Goal: Entertainment & Leisure: Consume media (video, audio)

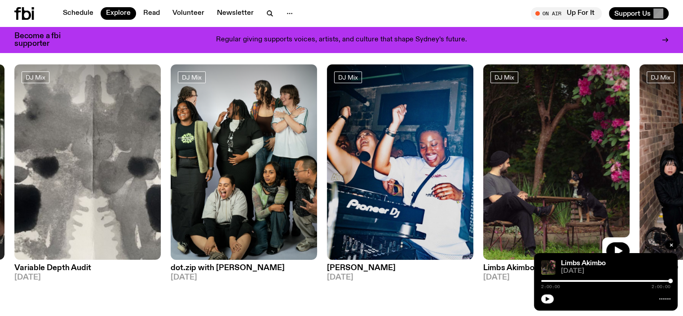
scroll to position [45, 0]
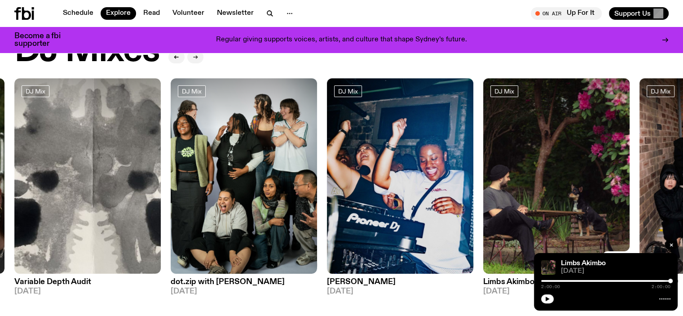
click at [195, 57] on icon "button" at bounding box center [195, 56] width 5 height 5
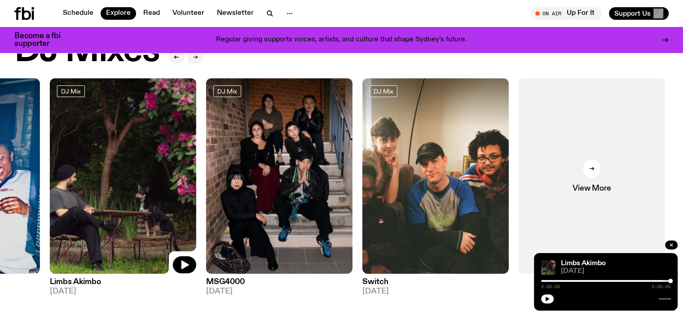
click at [195, 57] on icon "button" at bounding box center [195, 56] width 5 height 5
click at [268, 15] on icon "button" at bounding box center [269, 13] width 11 height 11
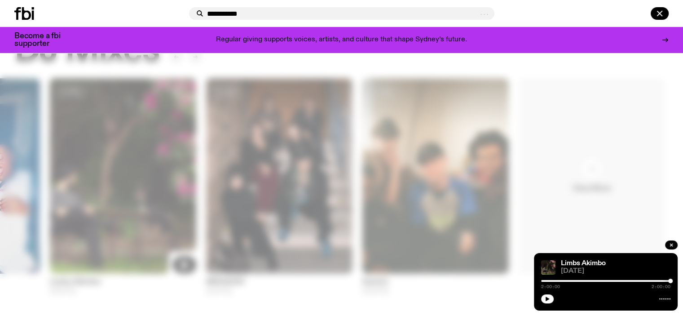
type input "**********"
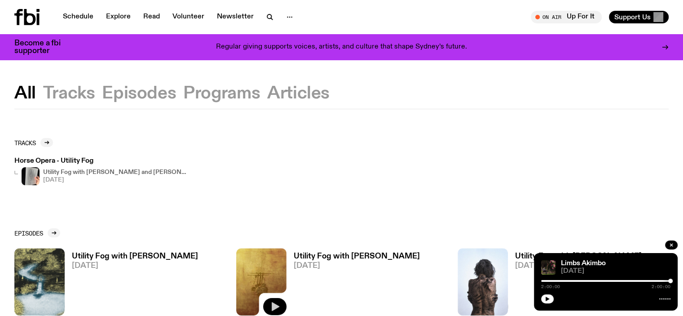
click at [276, 130] on icon "button" at bounding box center [274, 306] width 11 height 11
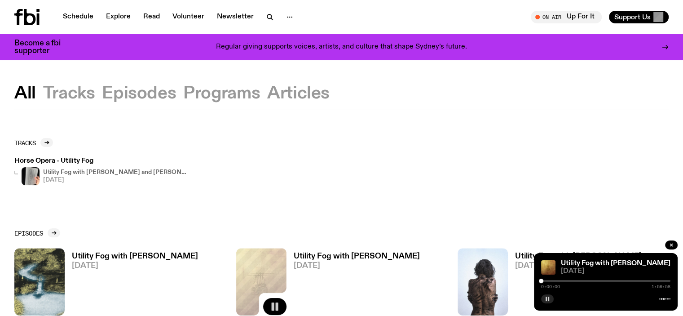
click at [337, 130] on icon "button" at bounding box center [546, 298] width 5 height 5
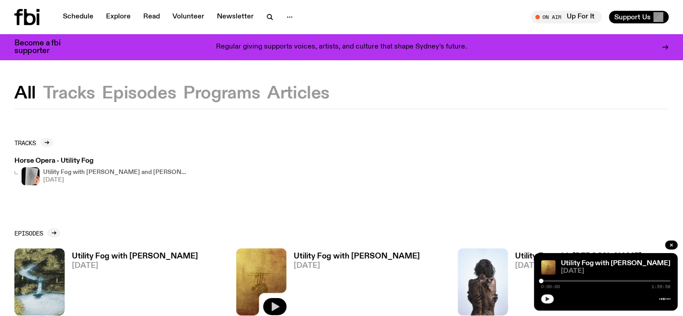
click at [337, 130] on icon "button" at bounding box center [547, 298] width 4 height 4
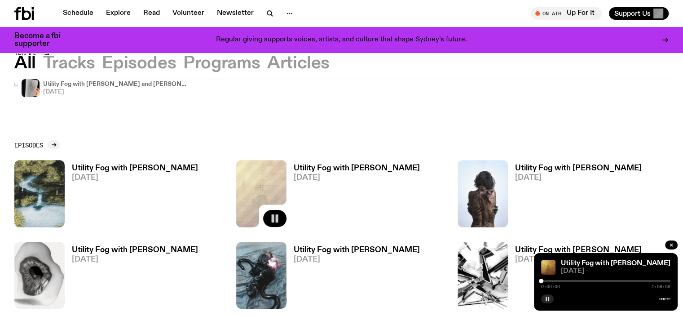
scroll to position [86, 0]
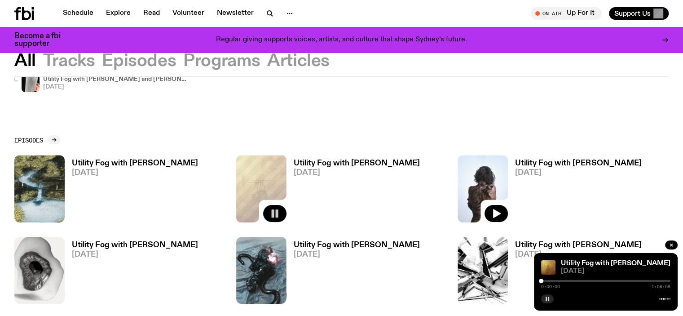
click at [337, 130] on img at bounding box center [482, 188] width 50 height 67
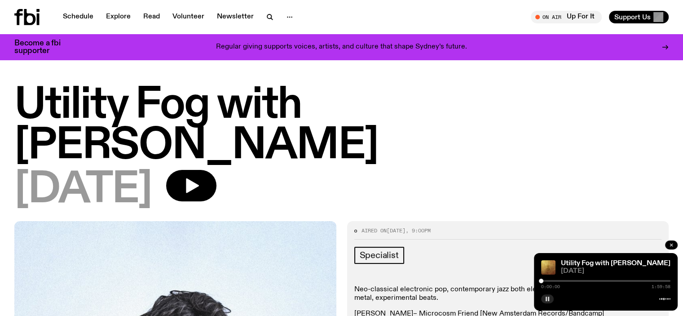
click at [337, 130] on icon "button" at bounding box center [671, 244] width 3 height 3
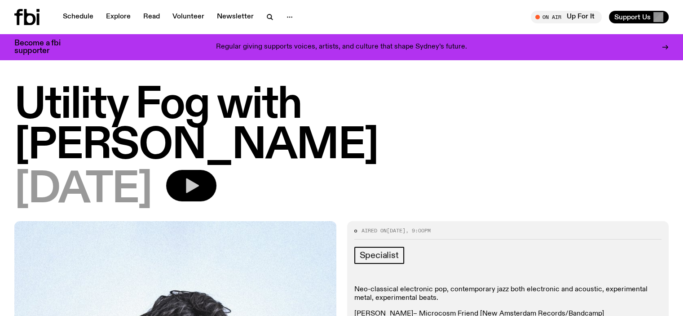
click at [200, 130] on icon "button" at bounding box center [191, 185] width 18 height 18
